Goal: Navigation & Orientation: Understand site structure

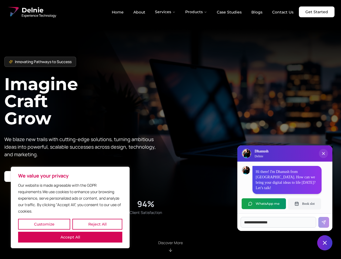
click at [44, 225] on button "Customize" at bounding box center [44, 224] width 52 height 11
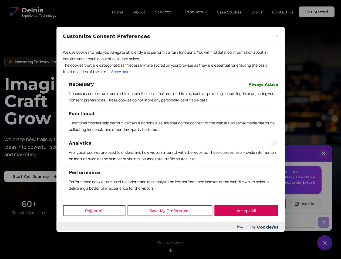
click at [97, 225] on div at bounding box center [170, 129] width 341 height 259
click at [70, 238] on div at bounding box center [170, 129] width 341 height 259
click at [171, 130] on p "Functional cookies help perform certain functionalities like sharing the conten…" at bounding box center [173, 126] width 209 height 13
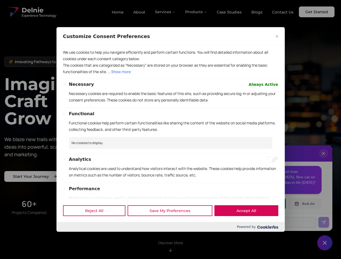
click at [166, 12] on div at bounding box center [170, 129] width 341 height 259
click at [197, 12] on div at bounding box center [170, 129] width 341 height 259
click at [324, 159] on div at bounding box center [170, 129] width 341 height 259
click at [264, 204] on div "Reject All Save My Preferences Accept All" at bounding box center [170, 210] width 228 height 23
click at [305, 204] on div at bounding box center [170, 129] width 341 height 259
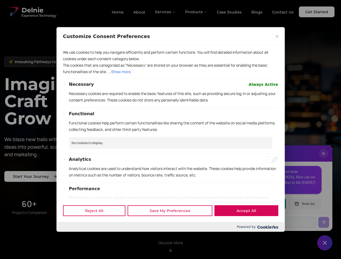
click at [325, 243] on div at bounding box center [170, 129] width 341 height 259
